Goal: Information Seeking & Learning: Learn about a topic

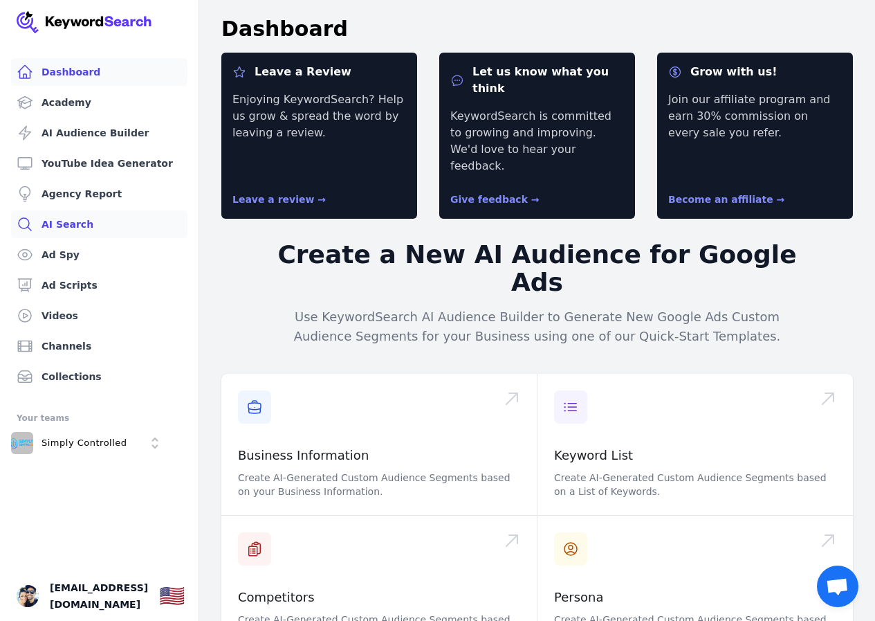
click at [83, 229] on link "AI Search" at bounding box center [99, 224] width 176 height 28
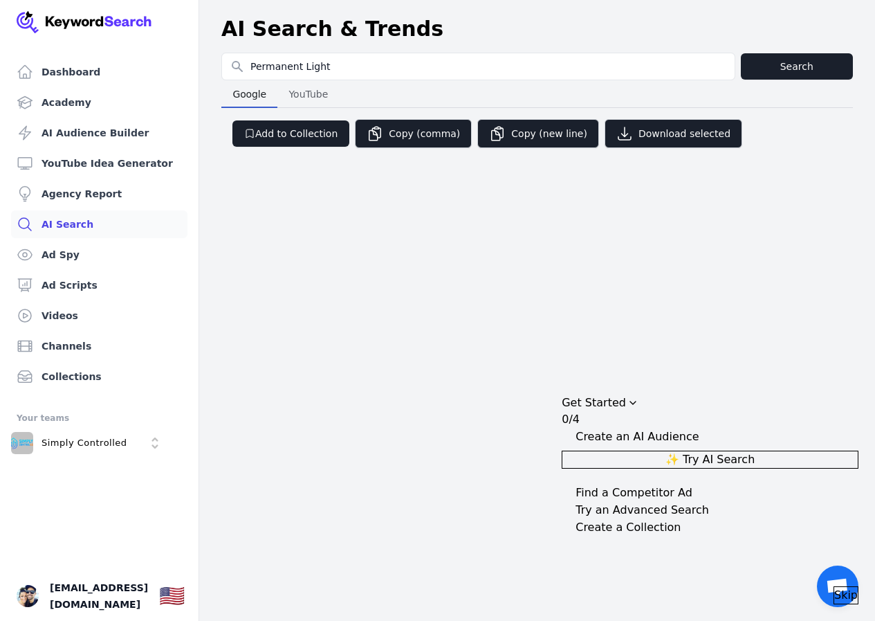
type input "Permanent Light"
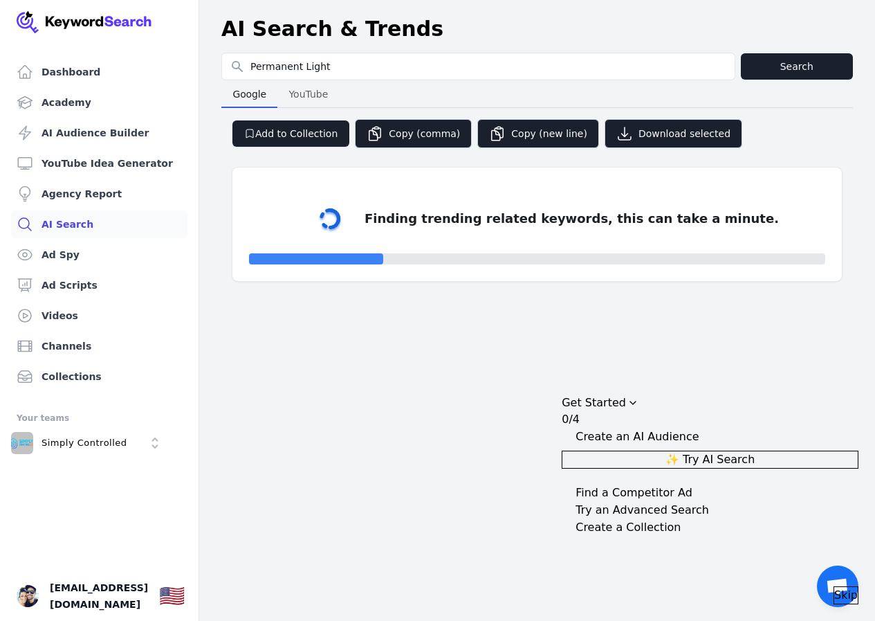
select select "50"
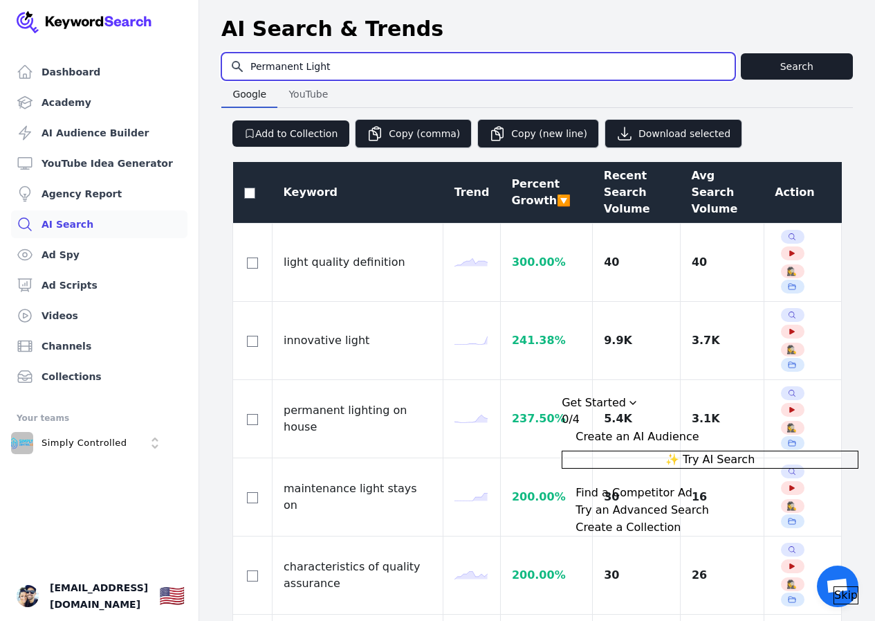
click at [302, 65] on input "Permanent Light" at bounding box center [478, 66] width 513 height 26
type input "Permanent Outdoor Light"
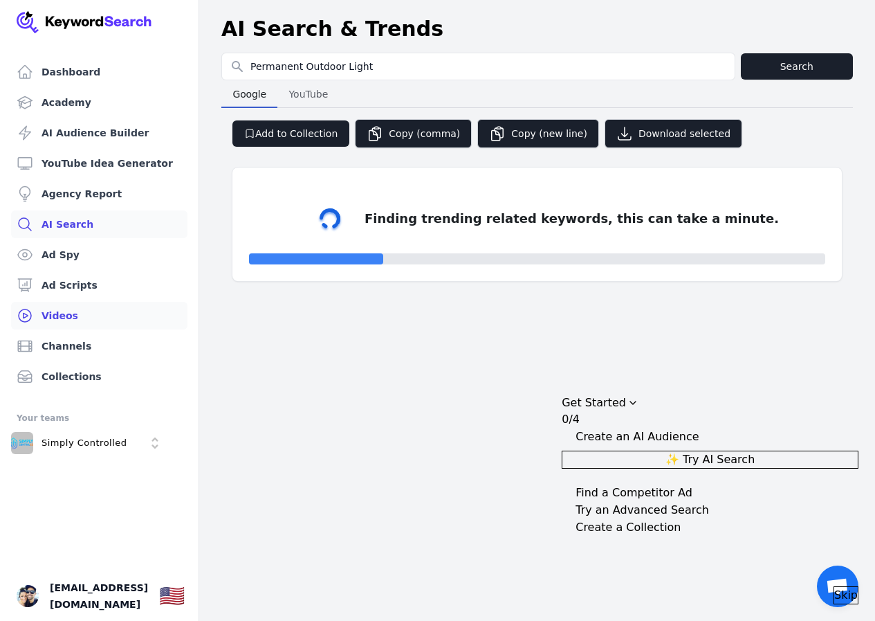
select select "50"
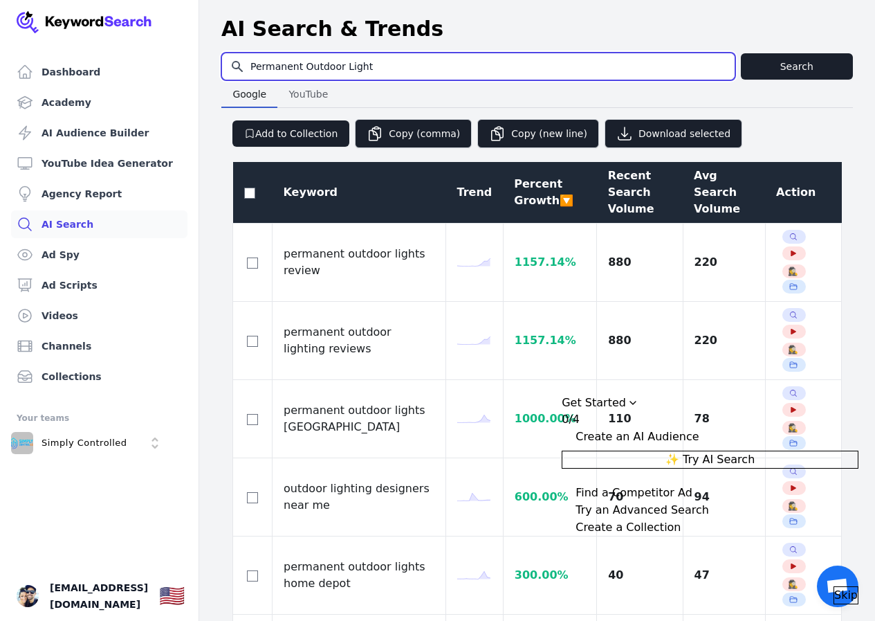
click at [392, 67] on input "Permanent Outdoor Light" at bounding box center [478, 66] width 513 height 26
type input "Permanent Outdoor Light Dealer"
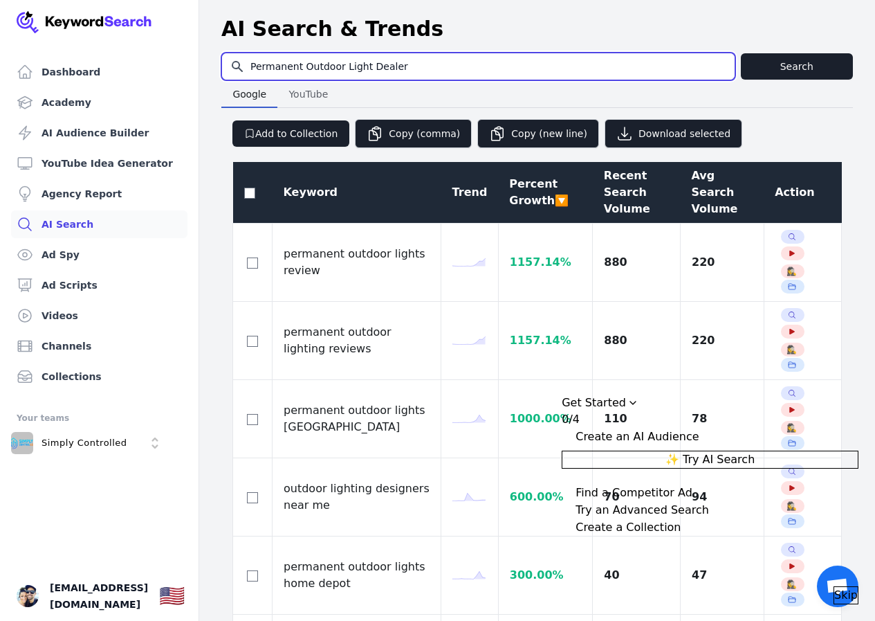
select select "50"
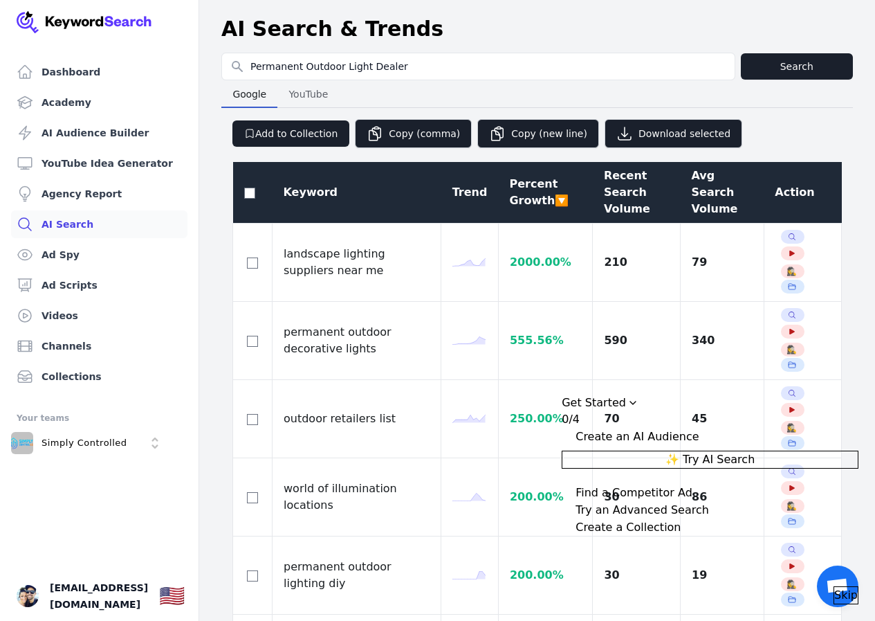
click at [607, 188] on div "Recent Search Volume" at bounding box center [637, 192] width 66 height 50
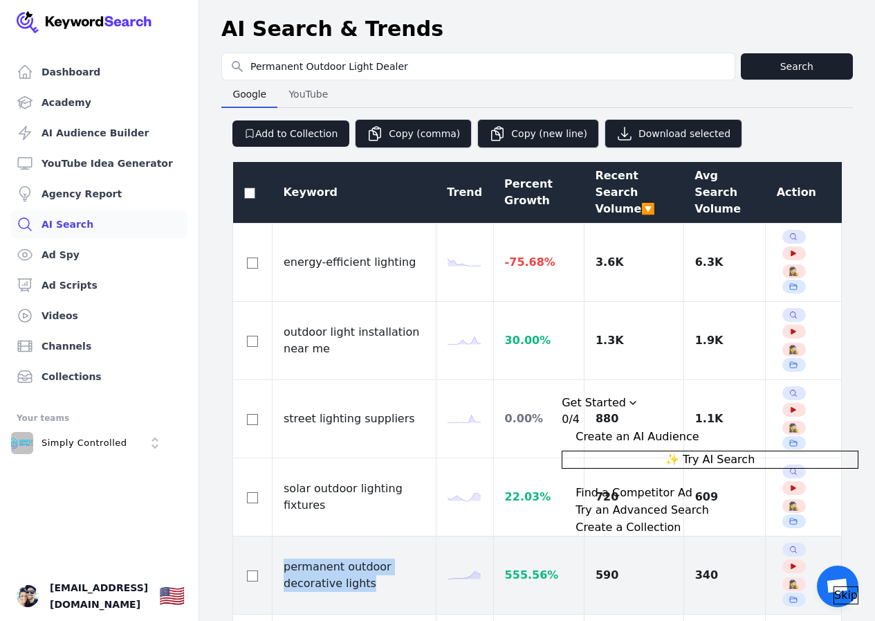
drag, startPoint x: 365, startPoint y: 417, endPoint x: 285, endPoint y: 394, distance: 82.6
click at [285, 536] on td "permanent outdoor decorative lights" at bounding box center [355, 575] width 164 height 78
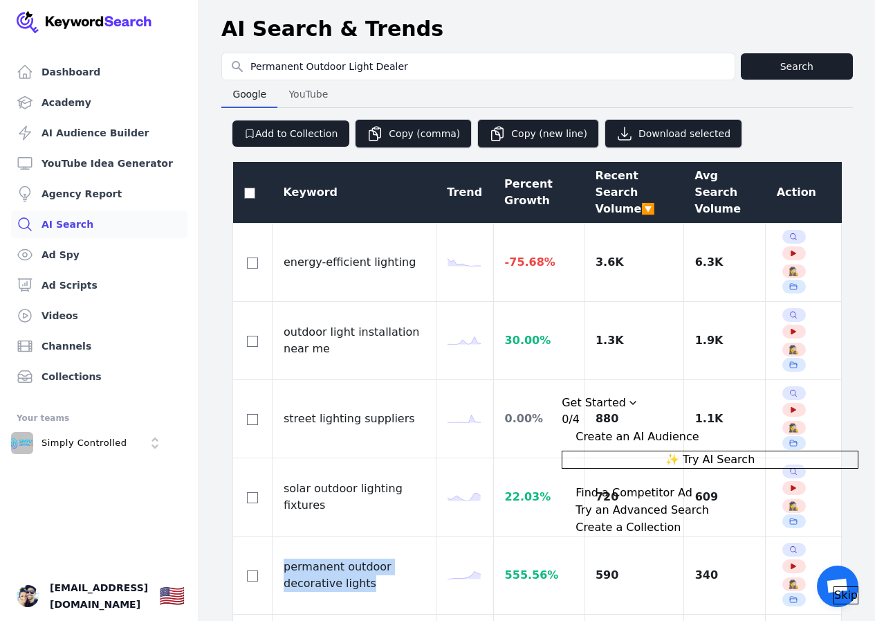
copy td "permanent outdoor decorative lights"
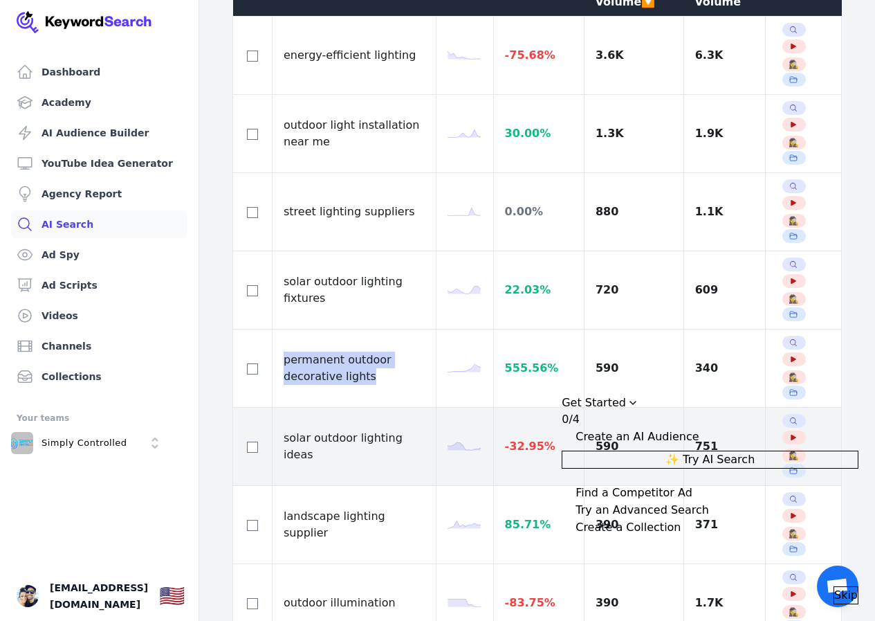
scroll to position [208, 0]
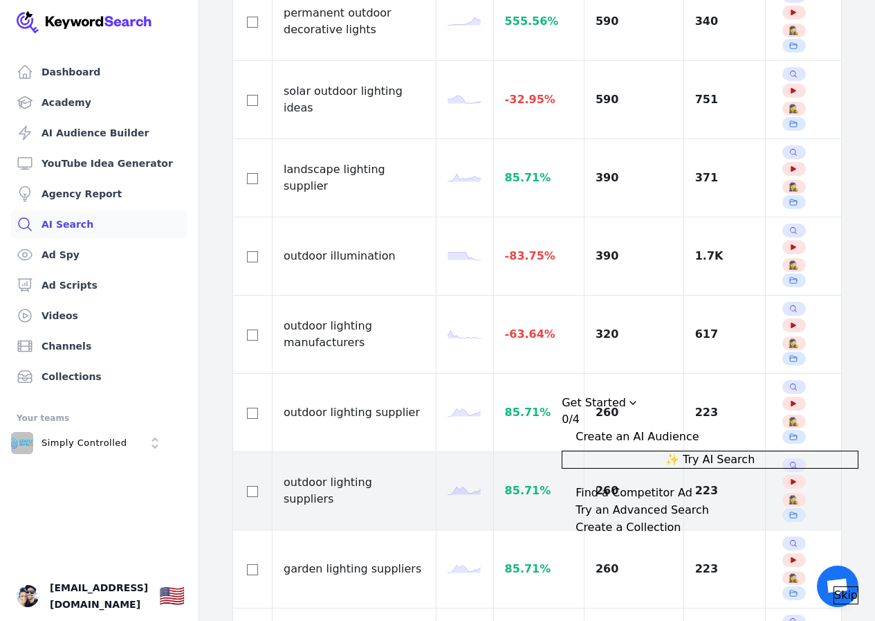
scroll to position [0, 0]
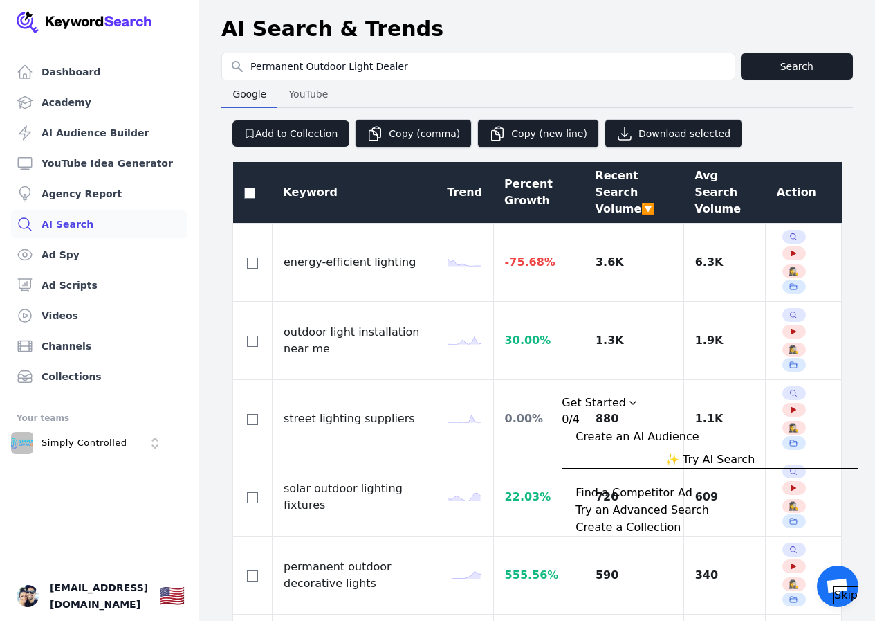
click at [695, 170] on div "Avg Search Volume" at bounding box center [725, 192] width 60 height 50
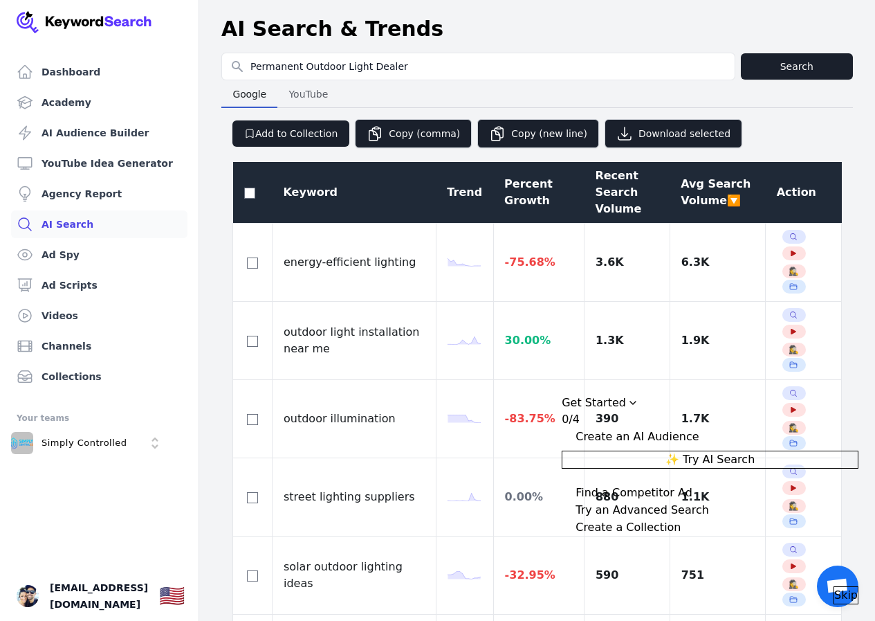
click at [510, 194] on div "Percent Growth" at bounding box center [538, 192] width 68 height 33
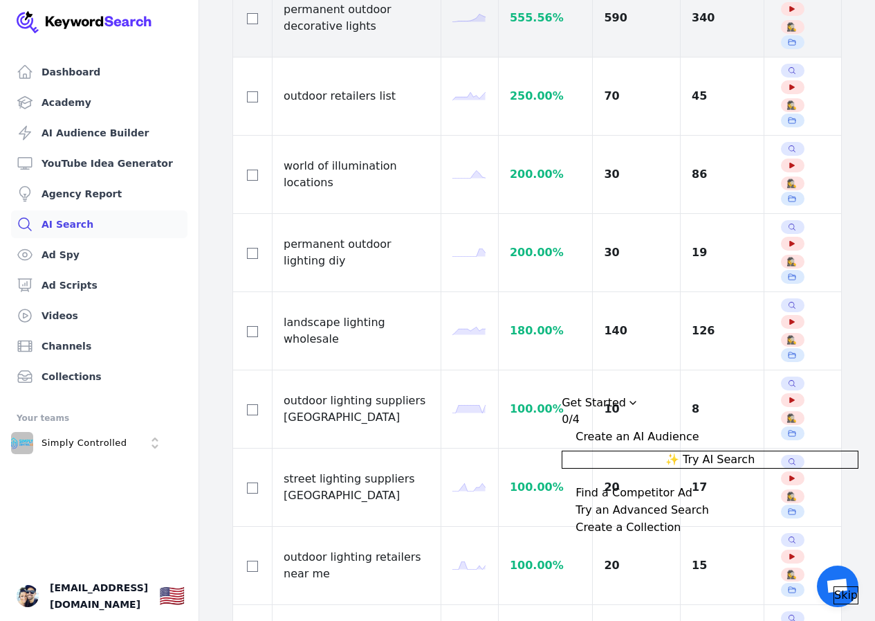
scroll to position [346, 0]
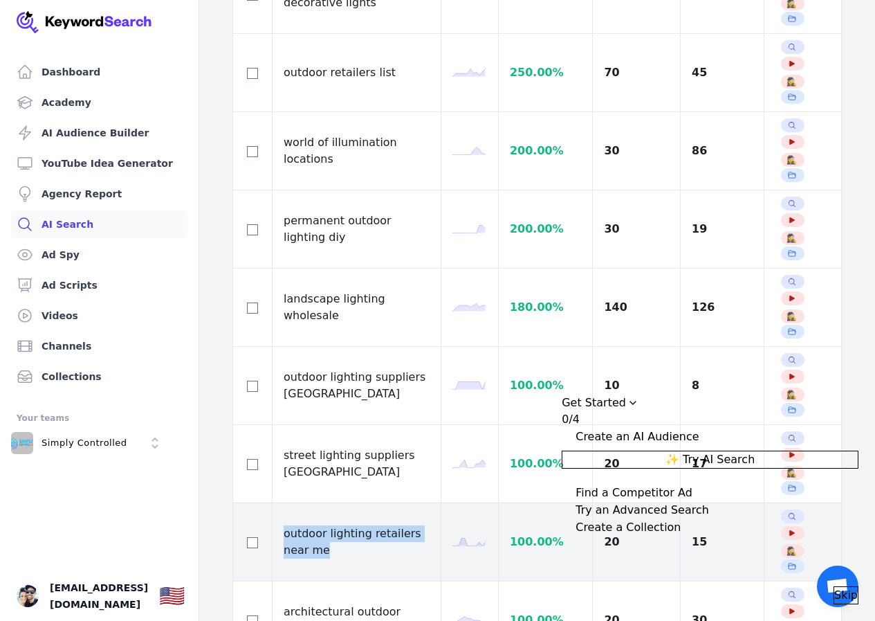
drag, startPoint x: 378, startPoint y: 267, endPoint x: 277, endPoint y: 259, distance: 100.7
click at [277, 503] on td "outdoor lighting retailers near me" at bounding box center [357, 542] width 169 height 78
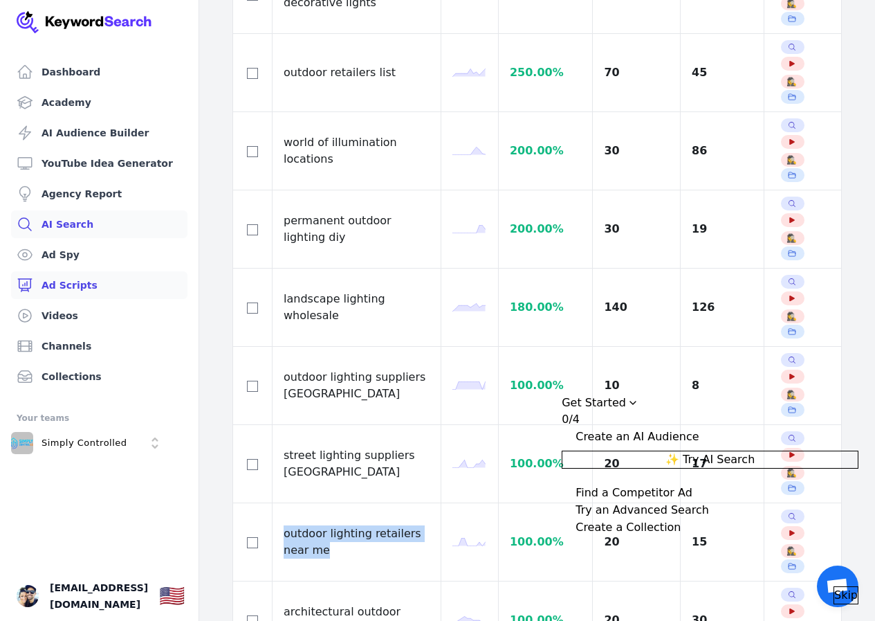
copy td "outdoor lighting retailers near me"
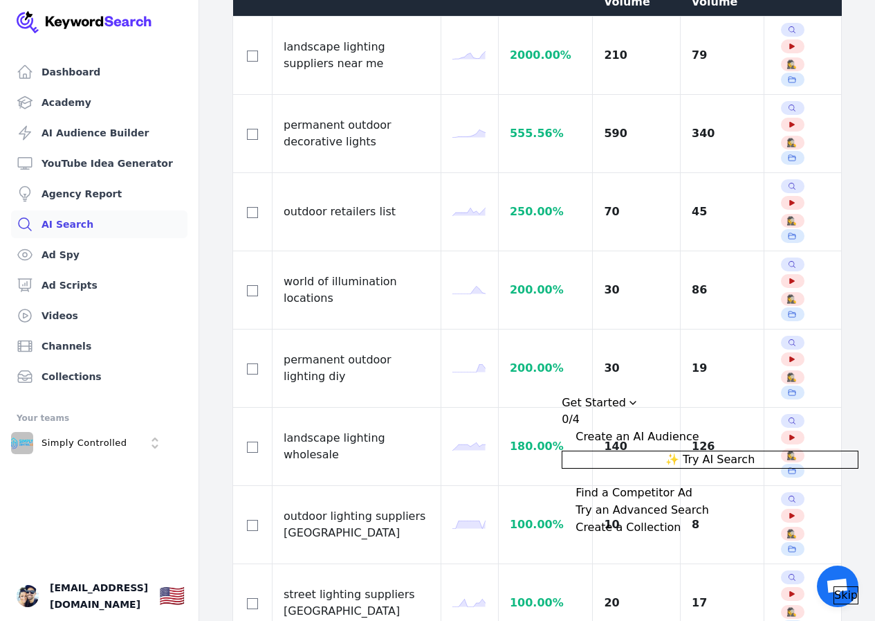
scroll to position [0, 0]
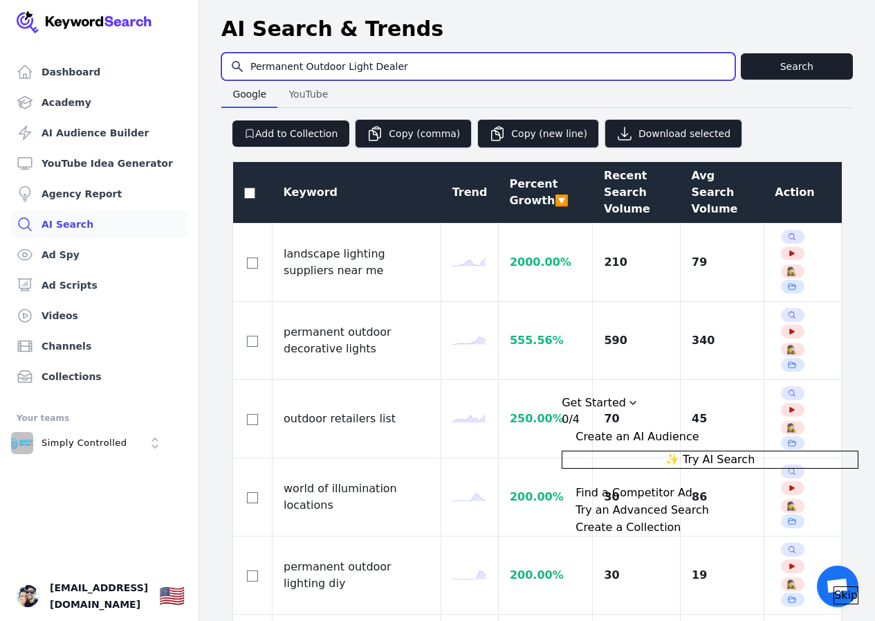
click at [309, 71] on input "Permanent Outdoor Light Dealer" at bounding box center [478, 66] width 513 height 26
click at [384, 70] on input "Permanent Outdoor Light Dealer" at bounding box center [478, 66] width 513 height 26
drag, startPoint x: 480, startPoint y: 62, endPoint x: 340, endPoint y: 66, distance: 139.8
click at [340, 66] on input "Permanent Outdoor Light Dealer" at bounding box center [478, 66] width 513 height 26
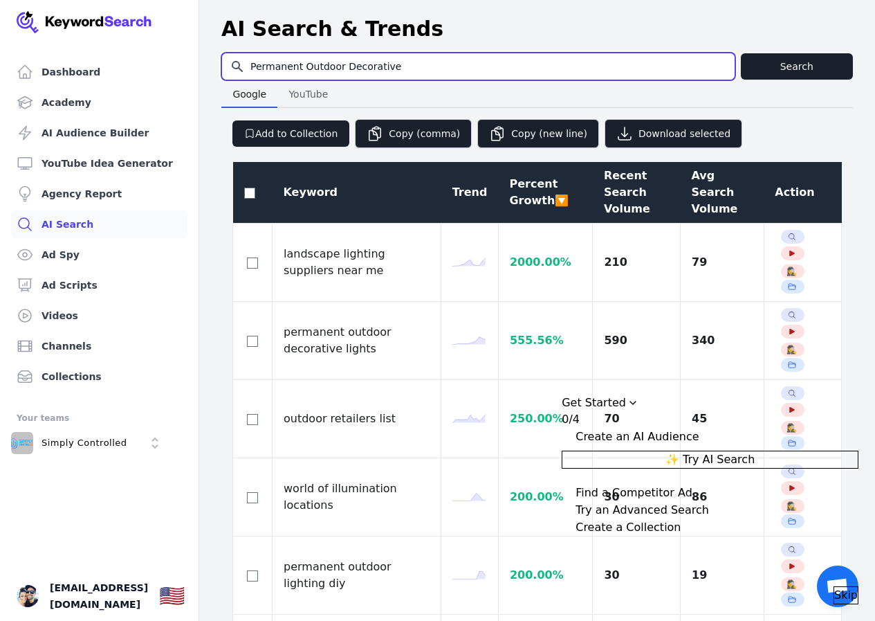
type input "Permanent Outdoor Decorative"
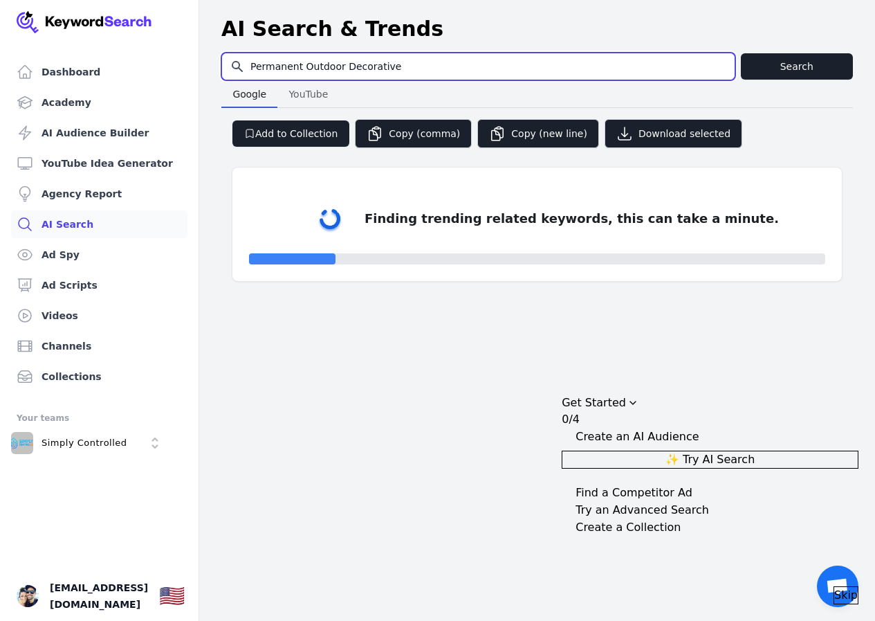
select select "50"
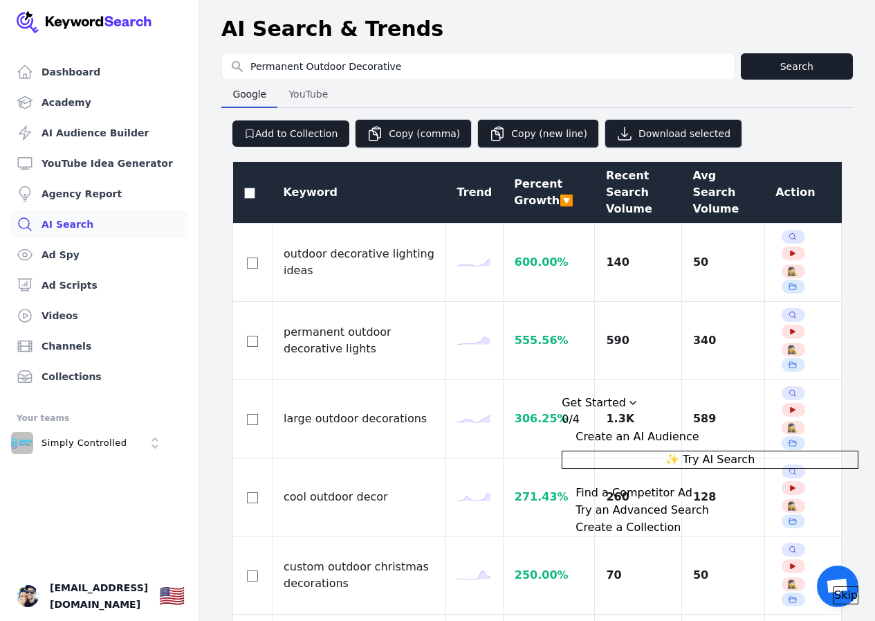
click at [606, 174] on div "Recent Search Volume" at bounding box center [638, 192] width 64 height 50
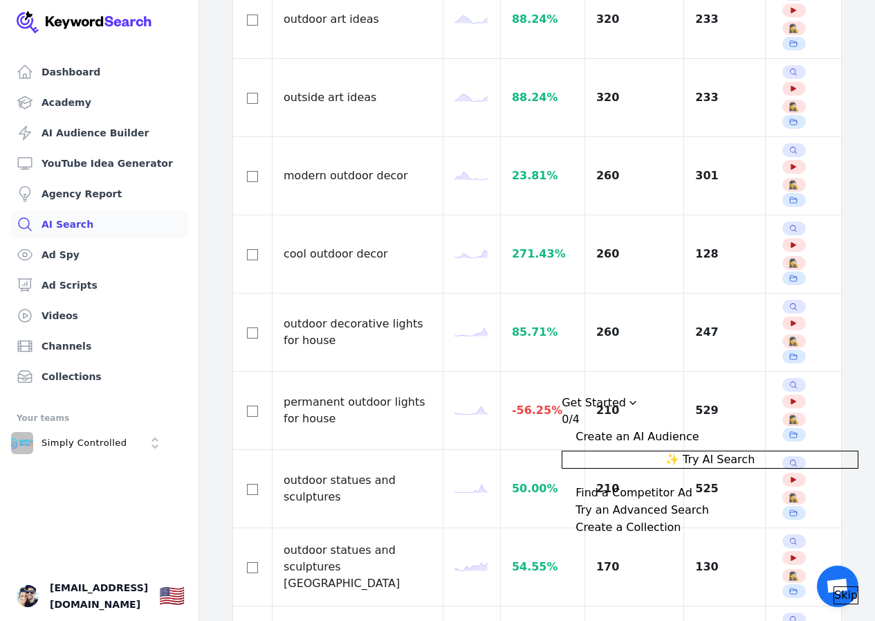
scroll to position [1730, 0]
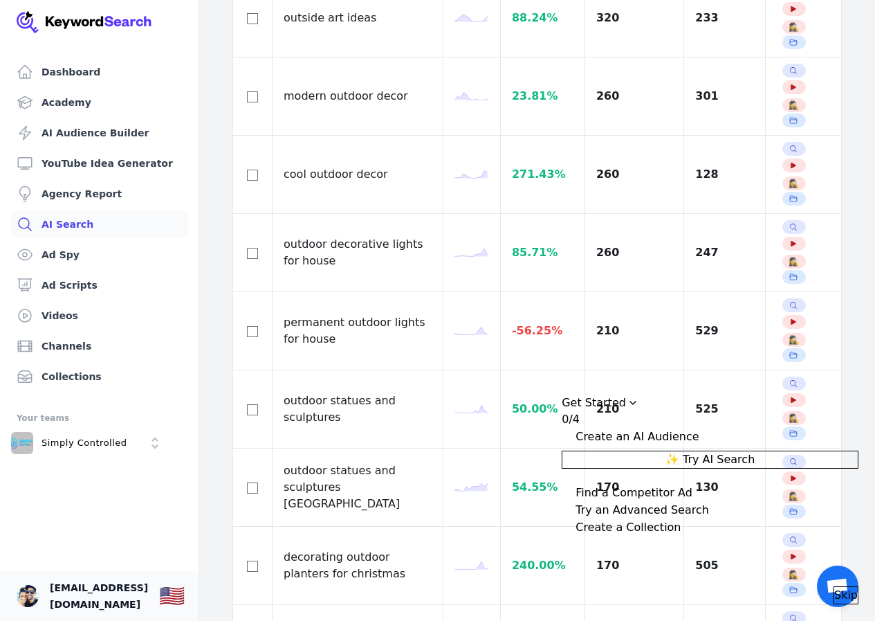
click at [107, 596] on span "[EMAIL_ADDRESS][DOMAIN_NAME]" at bounding box center [99, 595] width 98 height 33
click at [21, 598] on img "Open user button" at bounding box center [28, 596] width 22 height 22
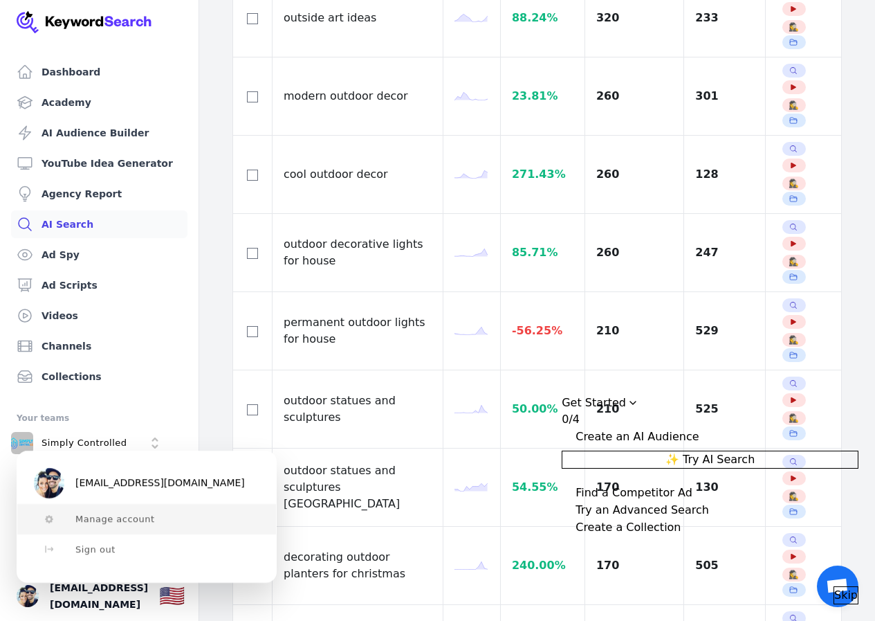
click at [80, 517] on span "Manage account" at bounding box center [115, 518] width 80 height 11
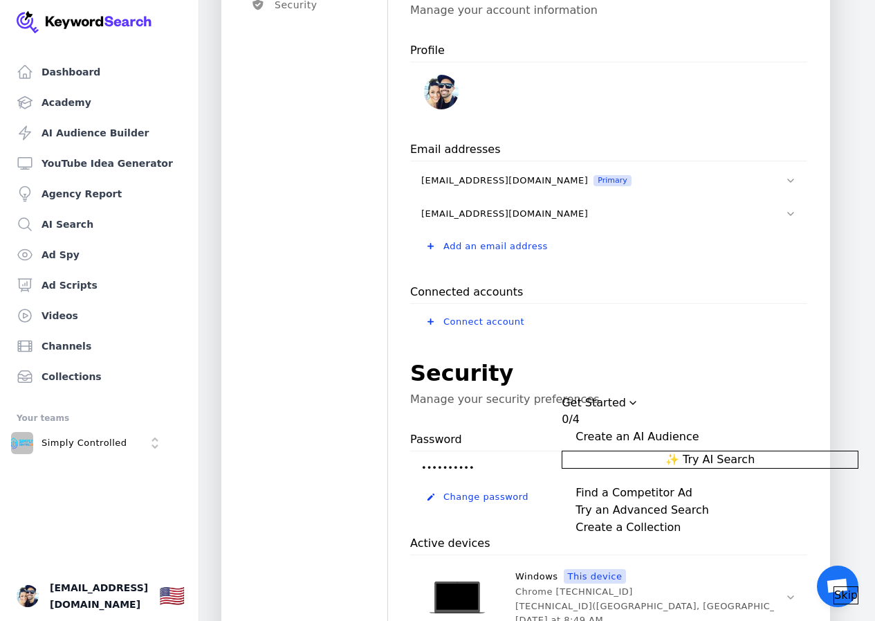
scroll to position [504, 0]
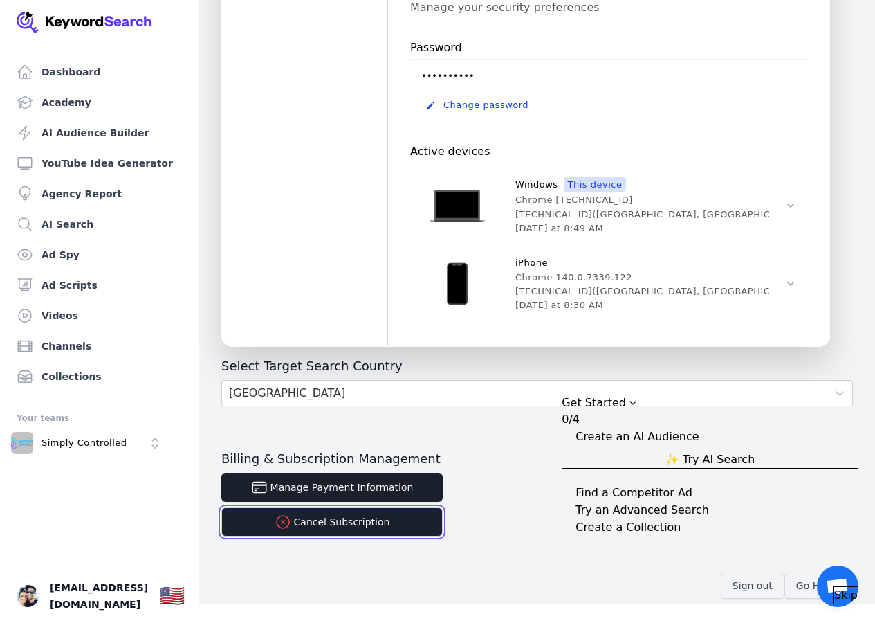
click at [311, 526] on button "Cancel Subscription" at bounding box center [331, 521] width 221 height 29
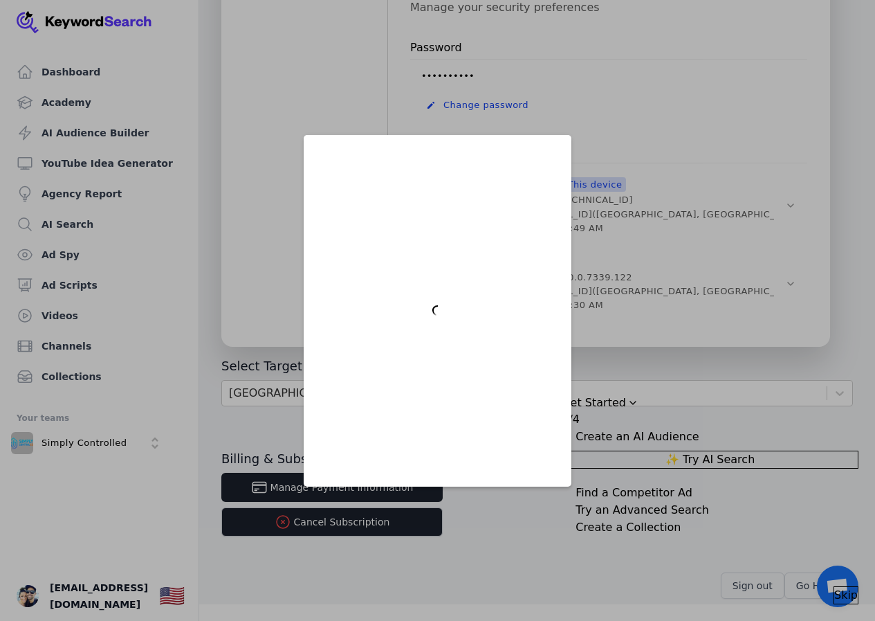
click at [224, 439] on div at bounding box center [437, 310] width 875 height 621
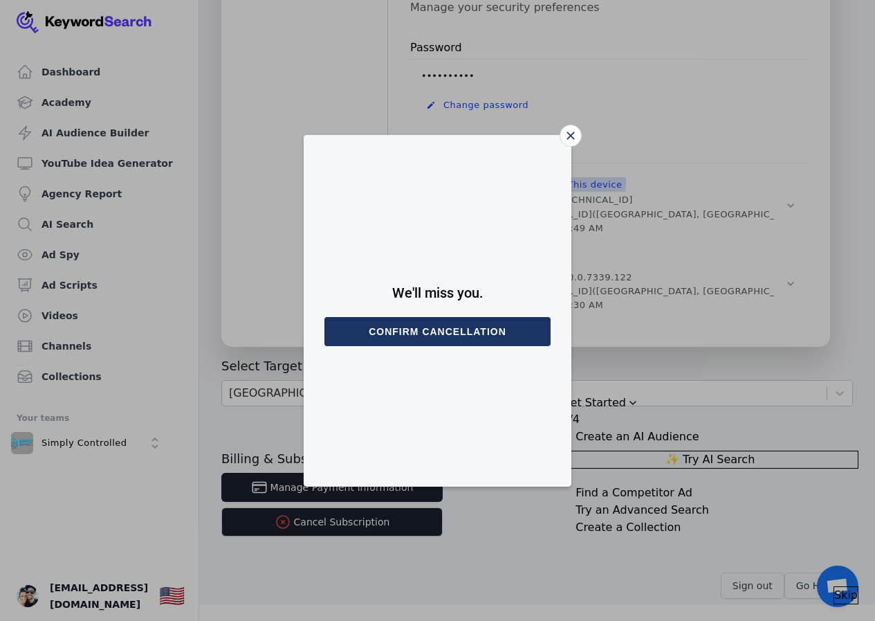
click at [567, 137] on icon "Close" at bounding box center [571, 135] width 8 height 8
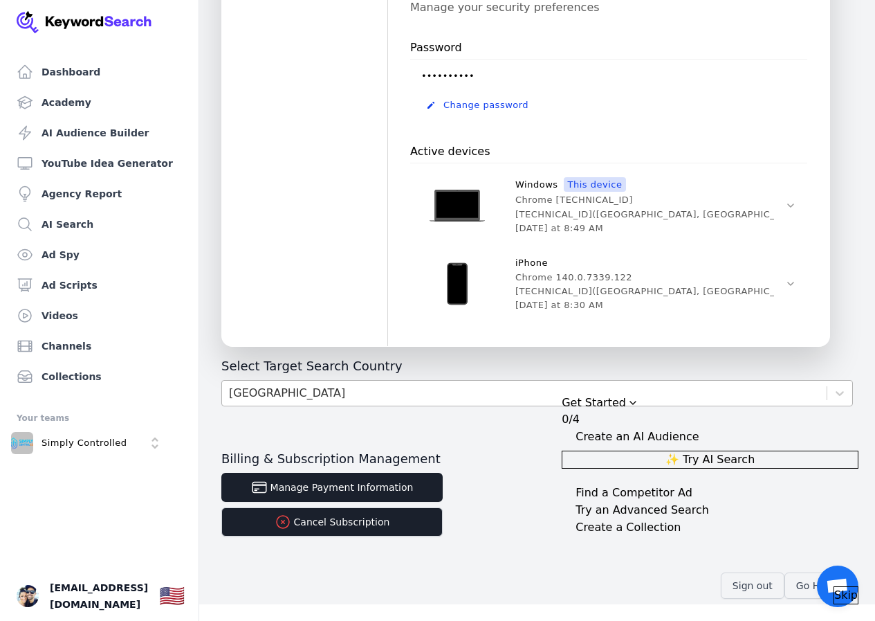
click at [287, 385] on div "[GEOGRAPHIC_DATA]" at bounding box center [287, 393] width 116 height 17
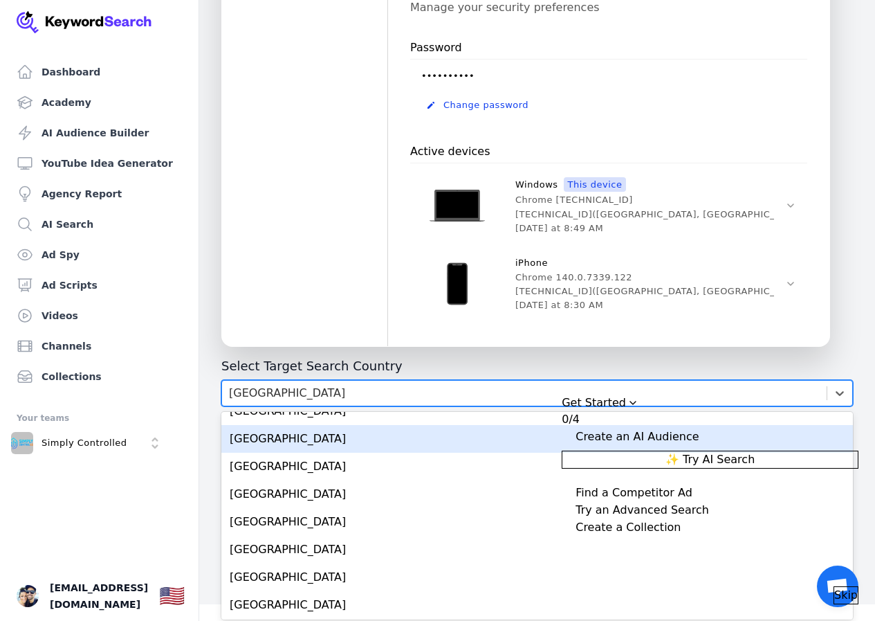
scroll to position [969, 0]
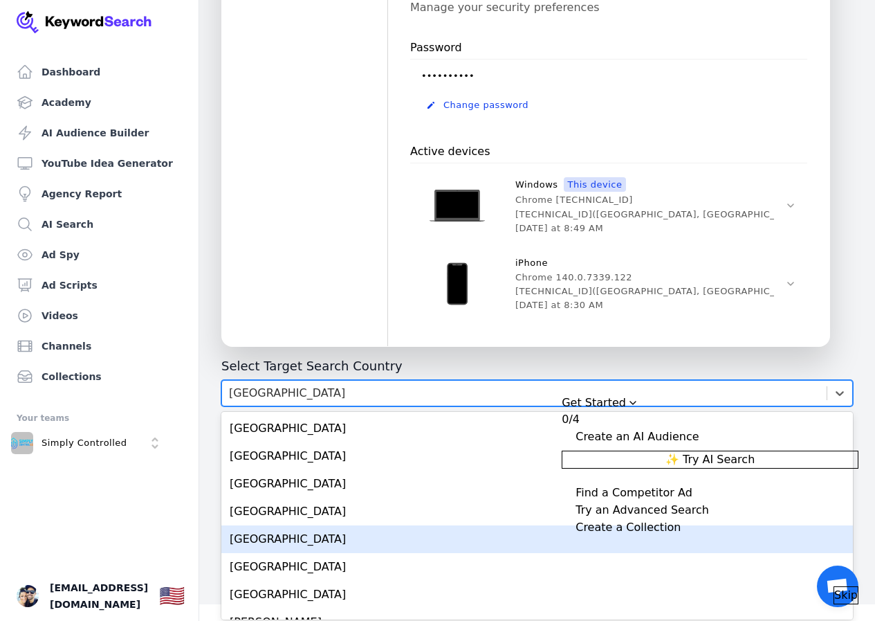
click at [286, 530] on div "[GEOGRAPHIC_DATA]" at bounding box center [537, 539] width 632 height 28
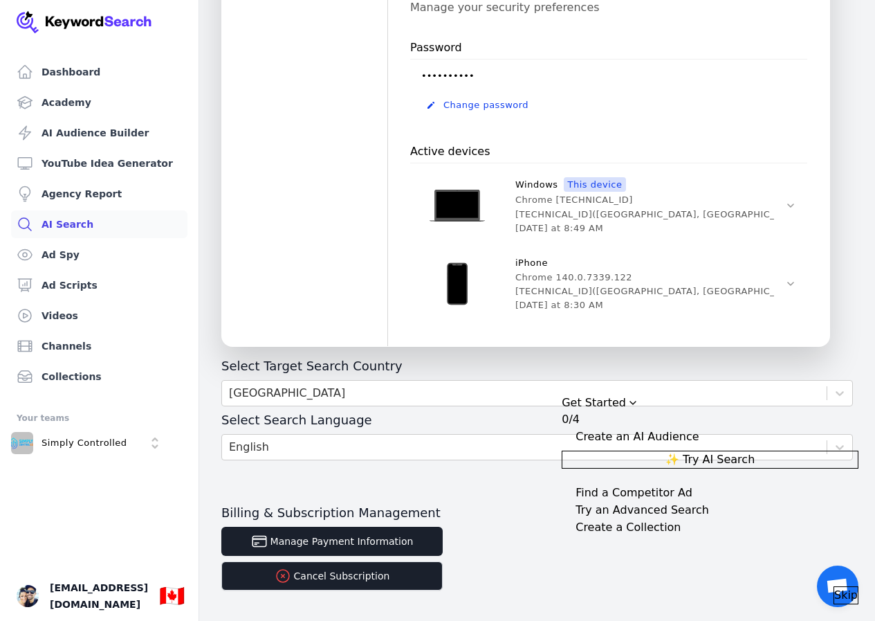
click at [111, 219] on link "AI Search" at bounding box center [99, 224] width 176 height 28
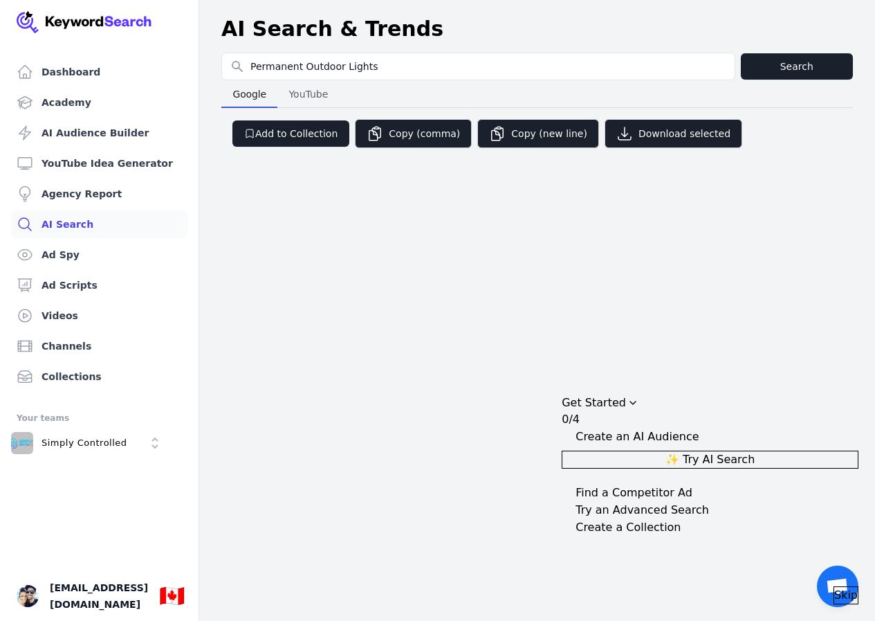
type input "Permanent Outdoor Lights"
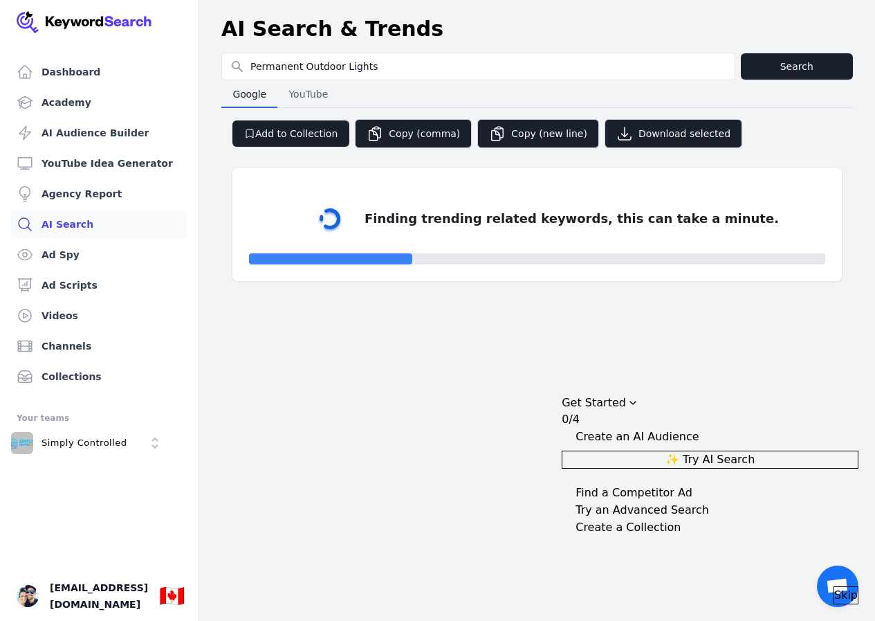
select select "50"
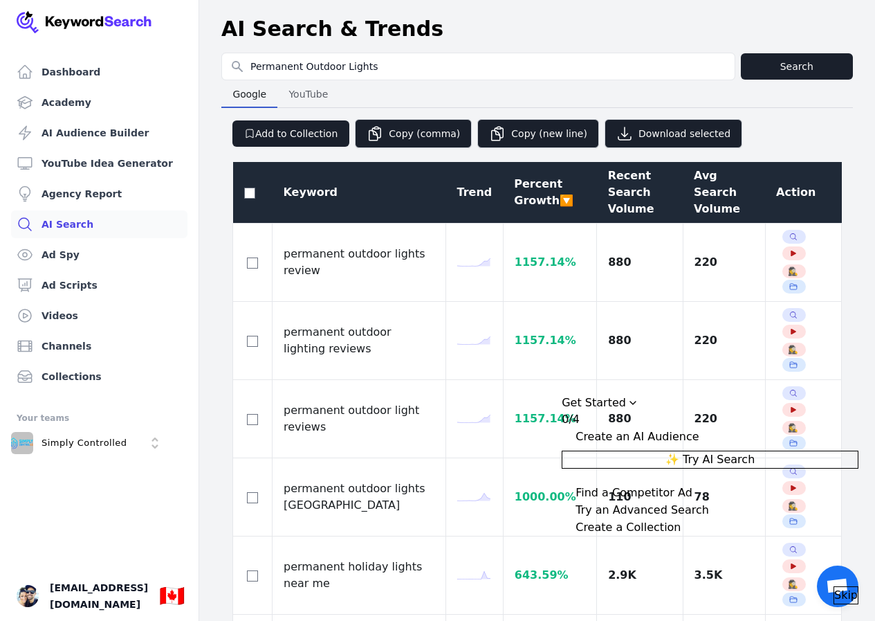
click at [687, 174] on th "Avg Search Volume" at bounding box center [724, 193] width 82 height 62
click at [694, 183] on div "Avg Search Volume" at bounding box center [724, 192] width 60 height 50
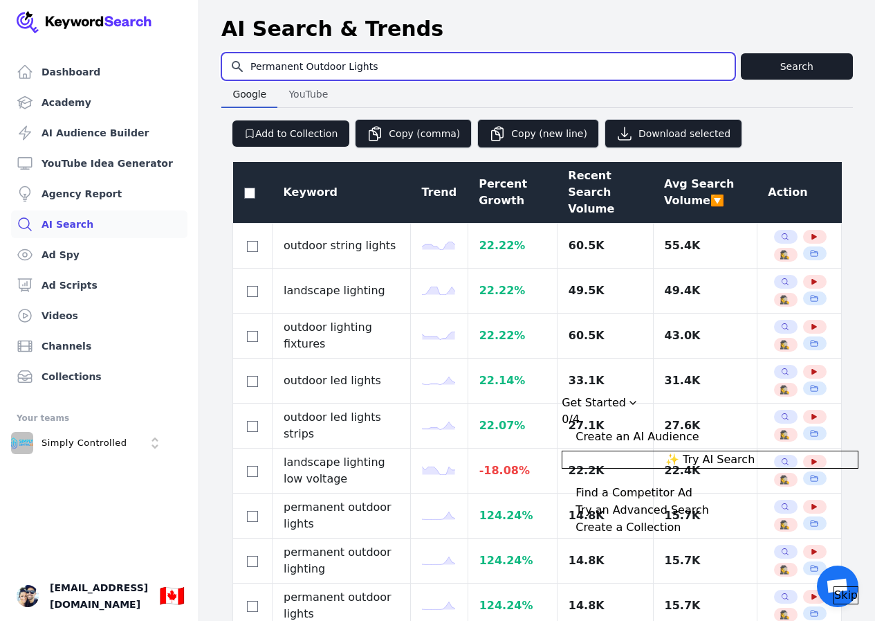
click at [417, 61] on input "Permanent Outdoor Lights" at bounding box center [478, 66] width 513 height 26
type input "Permanent Outdoor Lights Supplier"
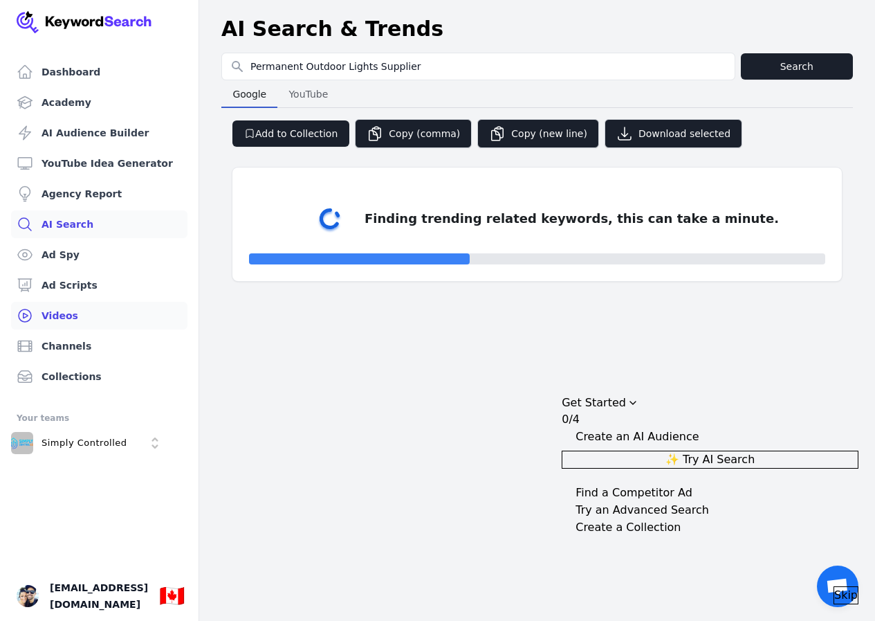
select select "50"
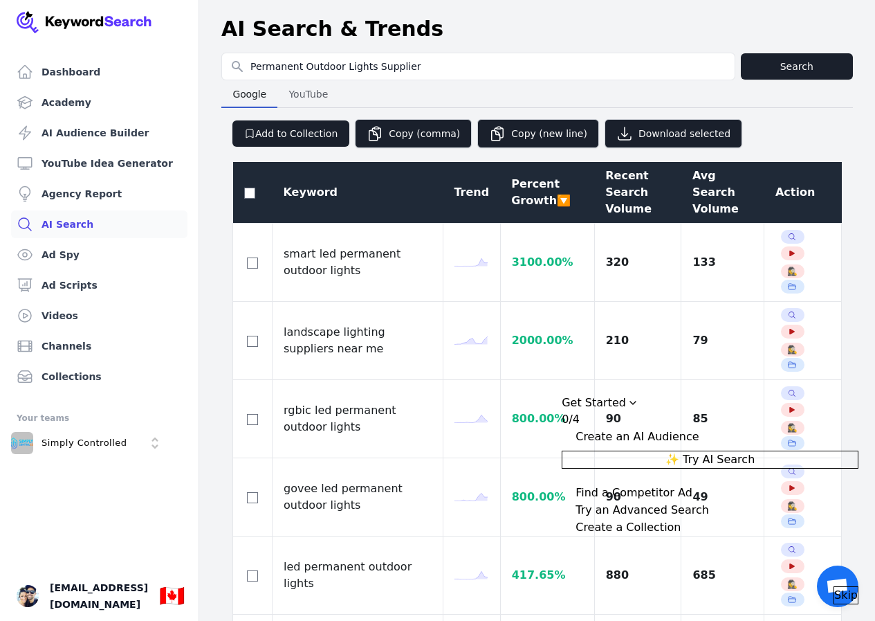
click at [693, 185] on div "Avg Search Volume" at bounding box center [723, 192] width 61 height 50
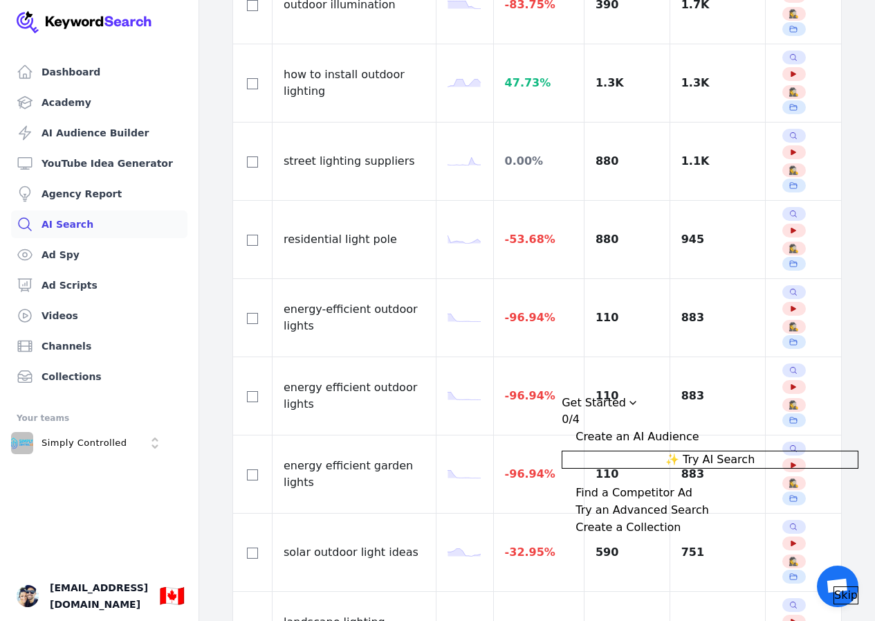
scroll to position [415, 0]
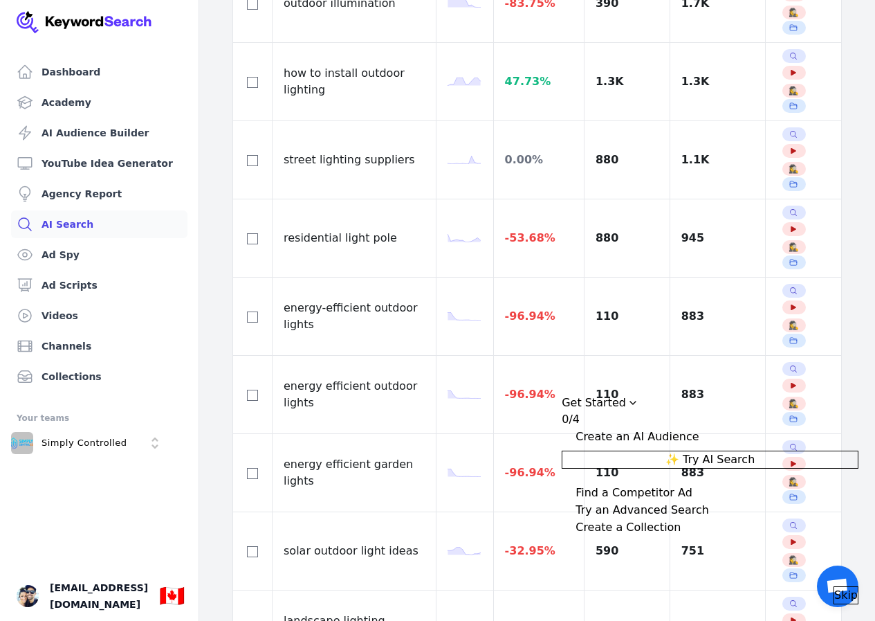
drag, startPoint x: 333, startPoint y: 332, endPoint x: 282, endPoint y: 311, distance: 55.2
copy td "led permanent outdoor lights"
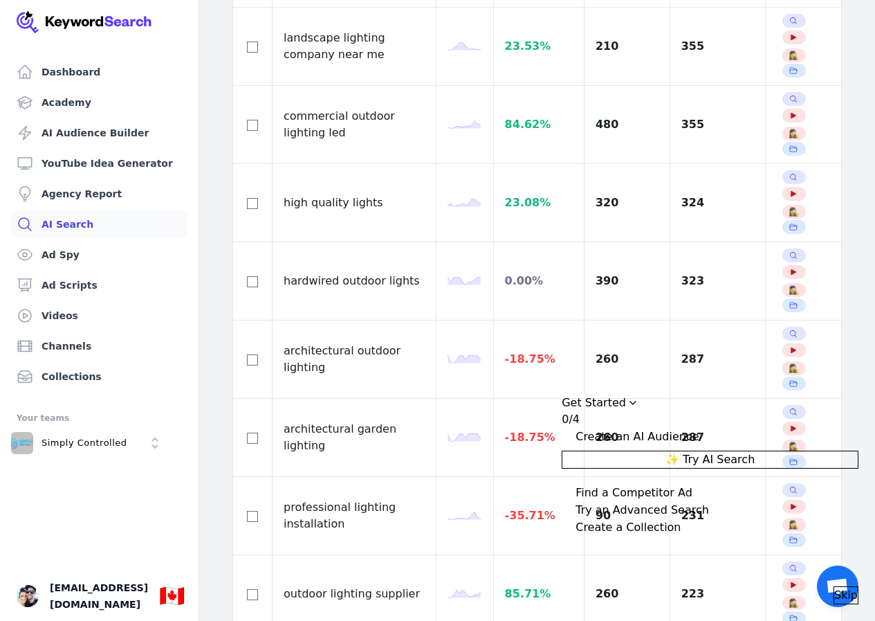
scroll to position [1799, 0]
